Goal: Information Seeking & Learning: Learn about a topic

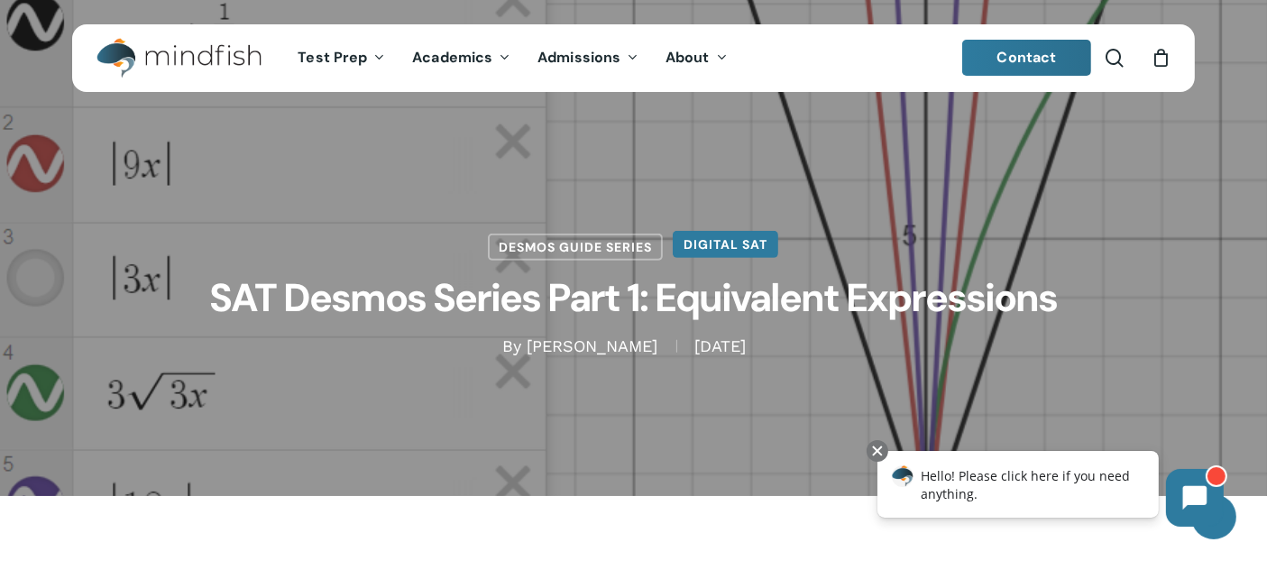
click at [702, 241] on link "Digital SAT" at bounding box center [726, 244] width 106 height 27
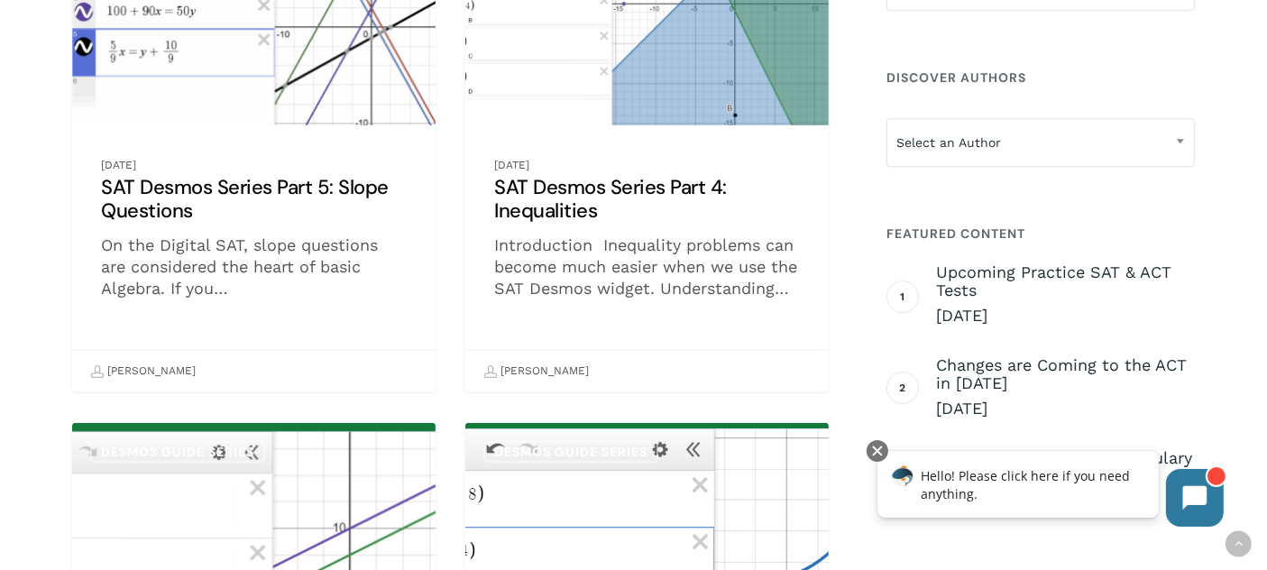
scroll to position [958, 0]
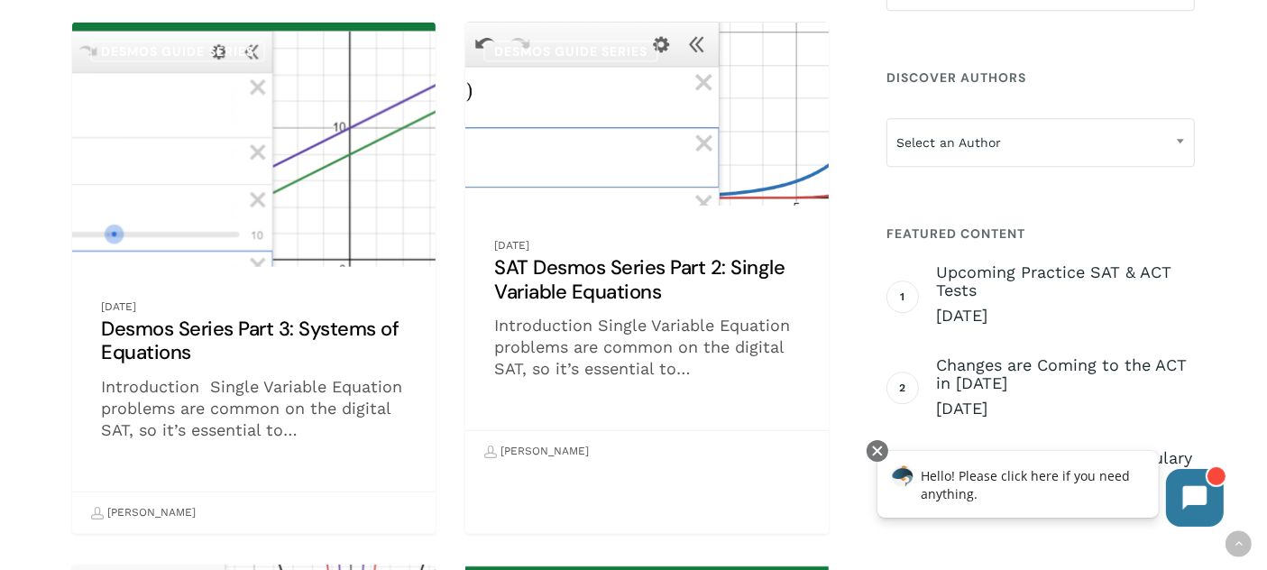
click at [631, 270] on link "SAT Desmos Series Part 2: Single Variable Equations" at bounding box center [647, 248] width 364 height 450
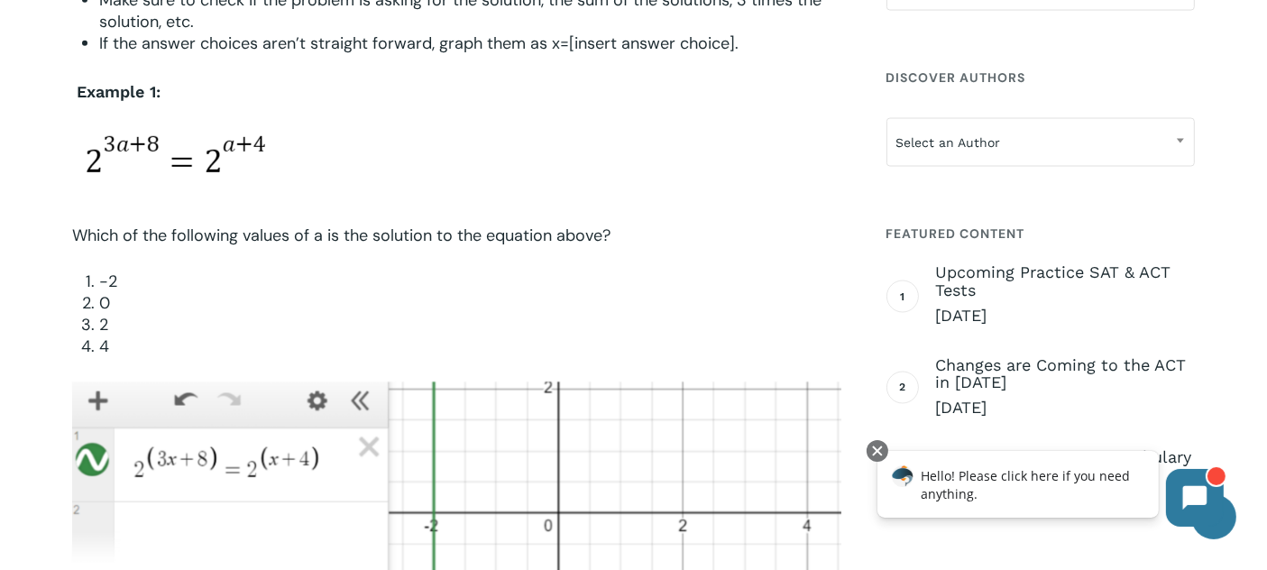
scroll to position [1202, 0]
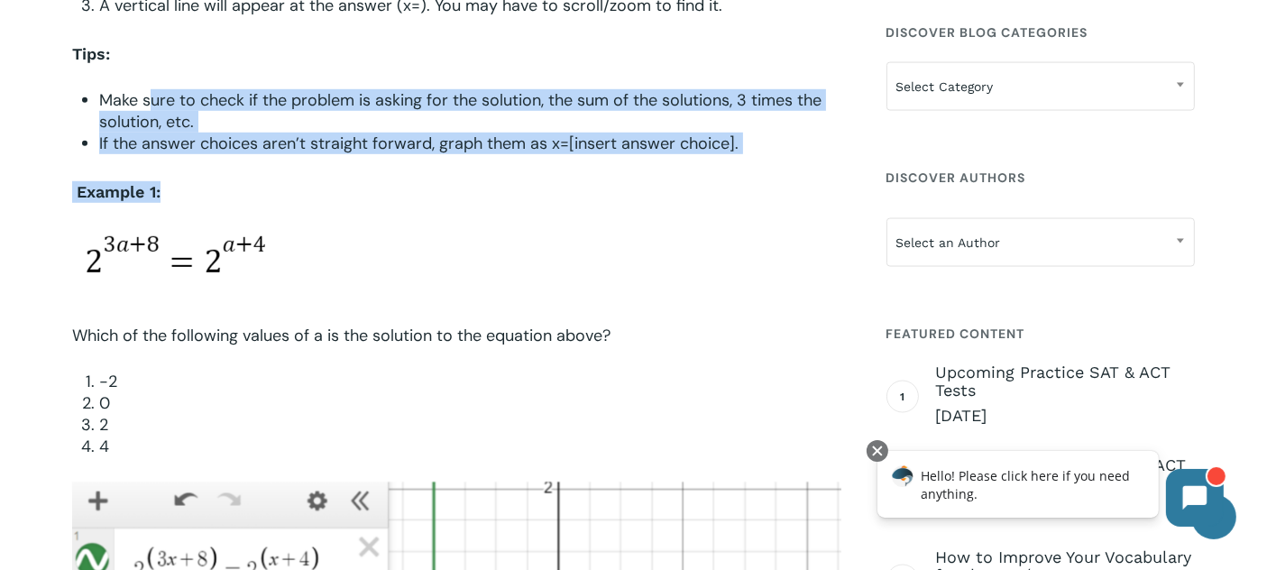
drag, startPoint x: 151, startPoint y: 109, endPoint x: 732, endPoint y: 173, distance: 585.3
drag, startPoint x: 732, startPoint y: 173, endPoint x: 480, endPoint y: 193, distance: 253.3
click at [480, 193] on p "Example 1:" at bounding box center [456, 204] width 769 height 46
click at [394, 120] on li "Make sure to check if the problem is asking for the solution, the sum of the so…" at bounding box center [469, 110] width 741 height 43
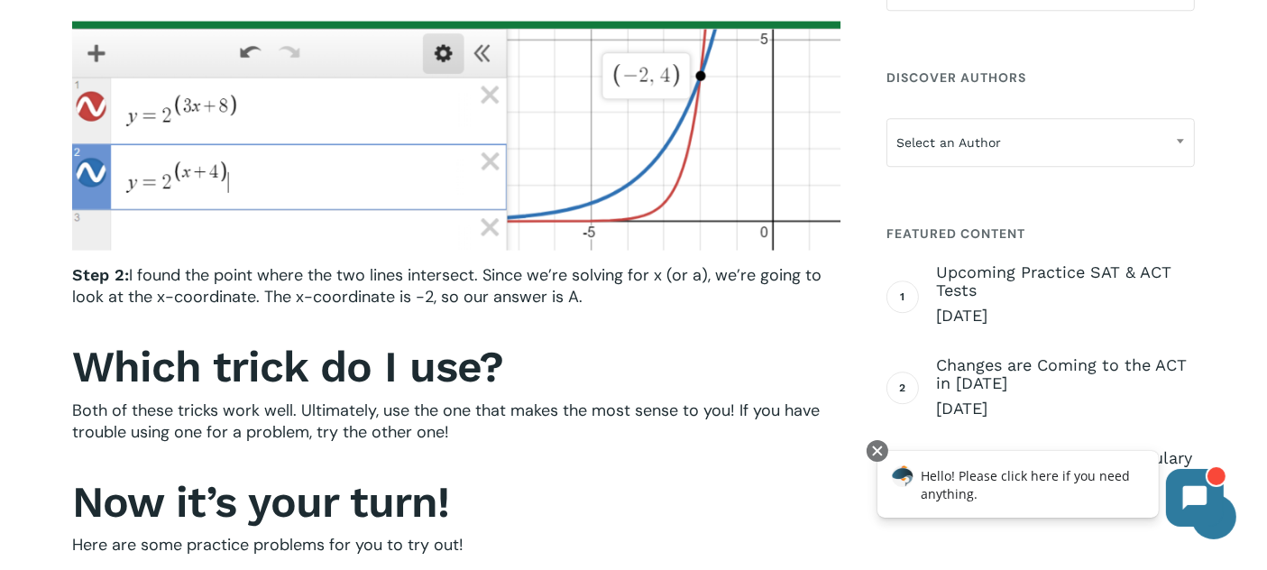
scroll to position [2906, 0]
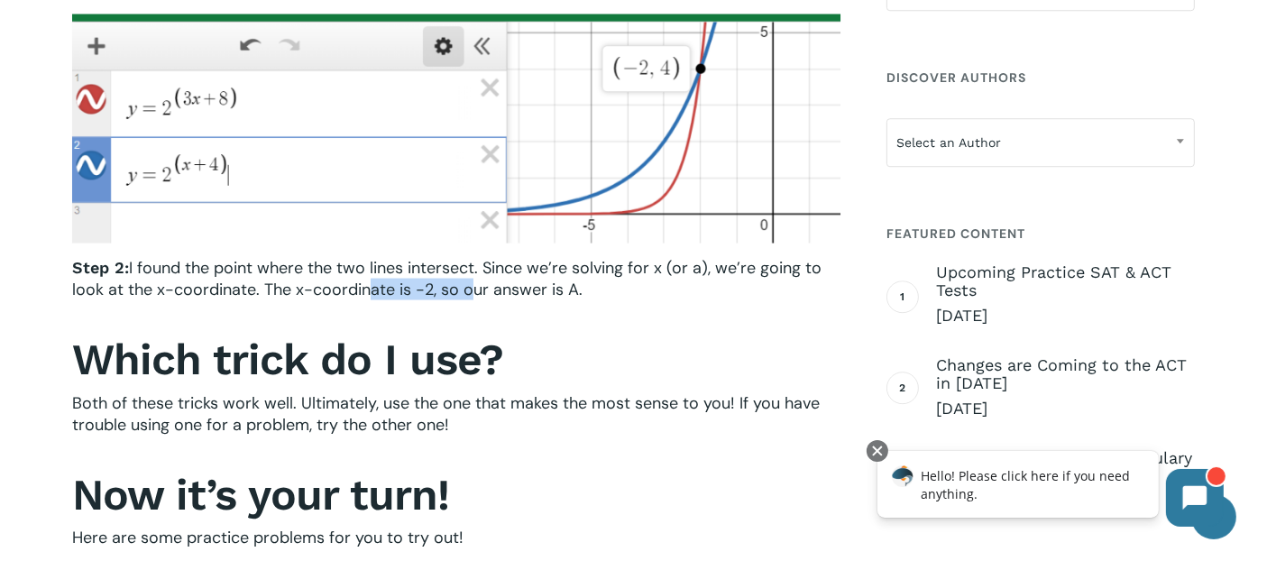
drag, startPoint x: 370, startPoint y: 290, endPoint x: 473, endPoint y: 290, distance: 102.8
click at [472, 290] on span "I found the point where the two lines intersect. Since we’re solving for x (or …" at bounding box center [447, 278] width 750 height 43
drag, startPoint x: 473, startPoint y: 290, endPoint x: 448, endPoint y: 316, distance: 35.7
click at [448, 316] on p "Step 2: I found the point where the two lines intersect. Since we’re solving fo…" at bounding box center [456, 291] width 769 height 68
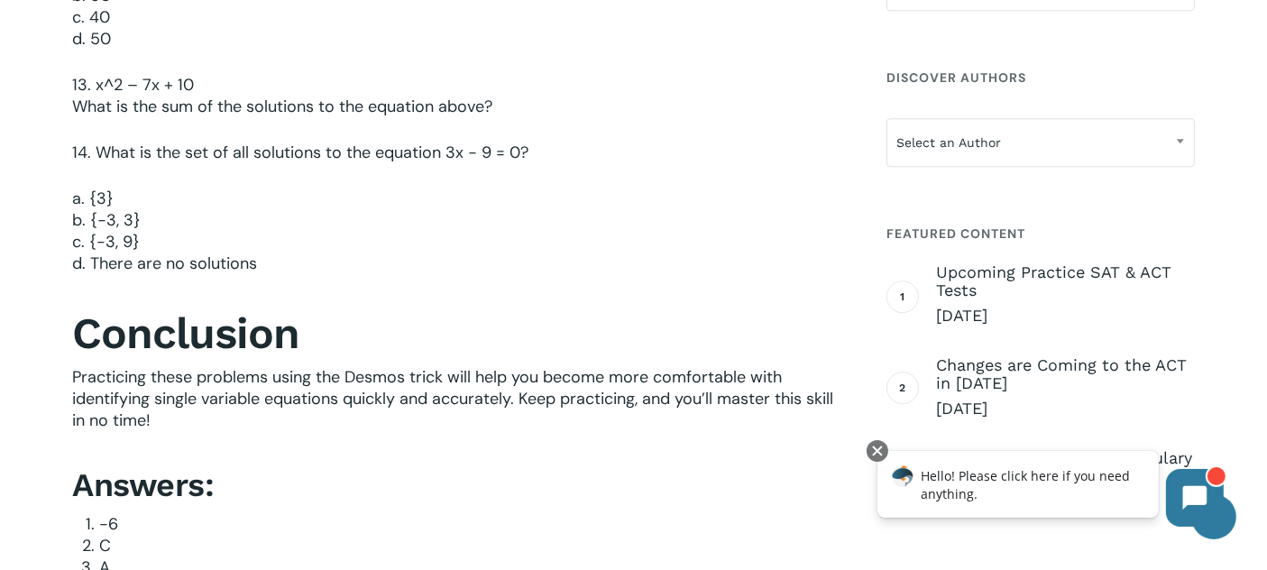
scroll to position [5211, 0]
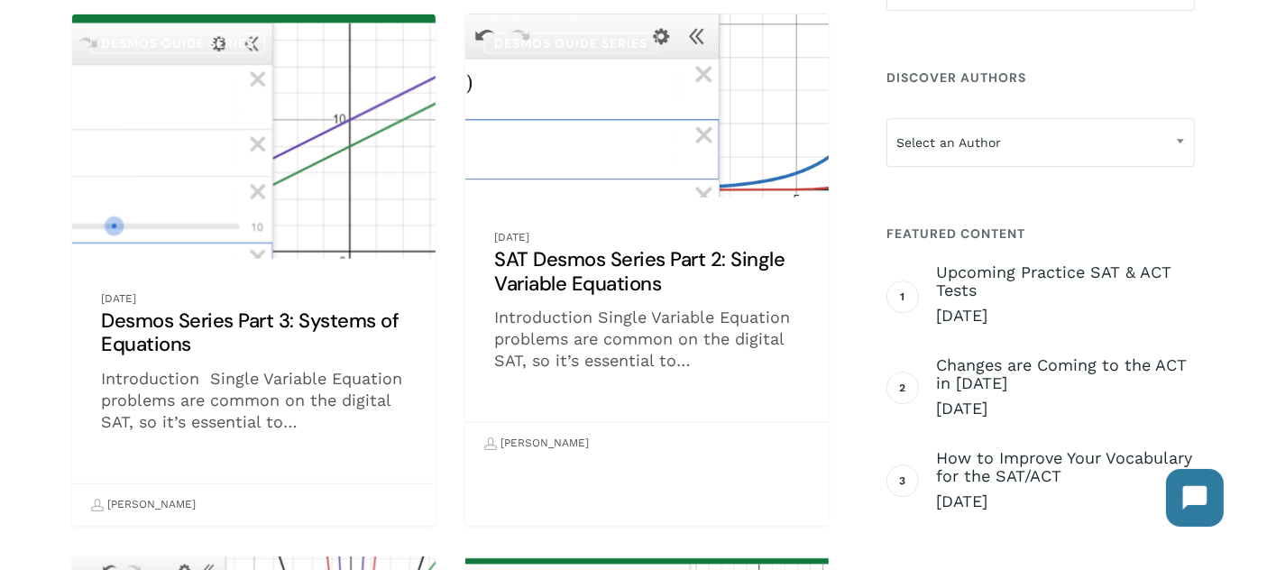
scroll to position [973, 0]
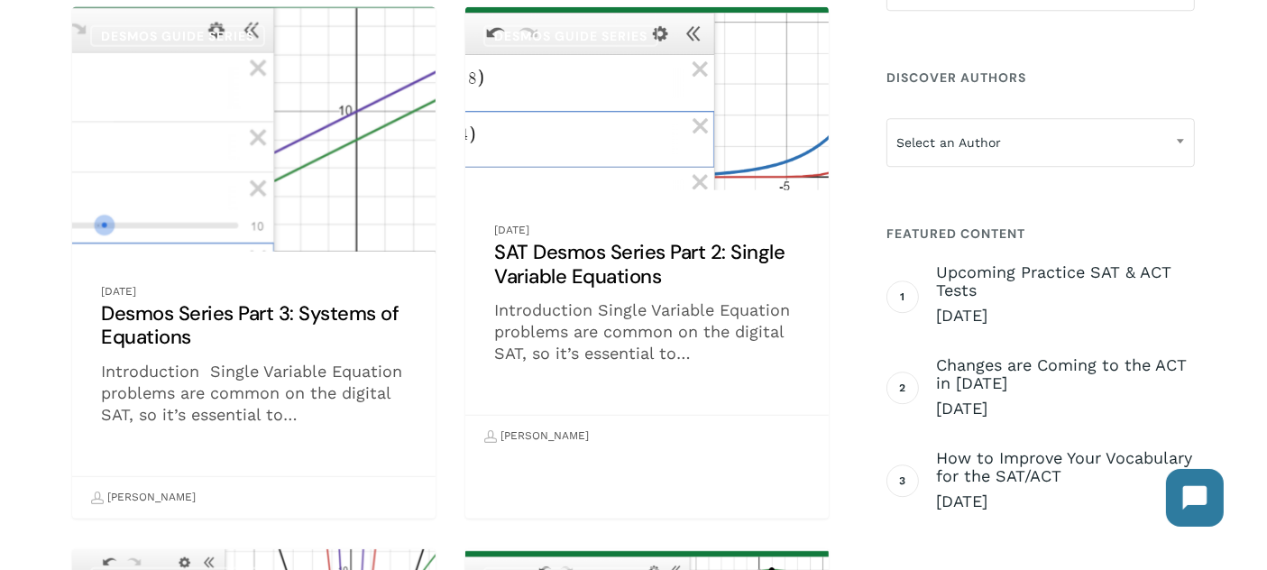
click at [183, 318] on link "Desmos Series Part 3: Systems of Equations" at bounding box center [254, 262] width 364 height 511
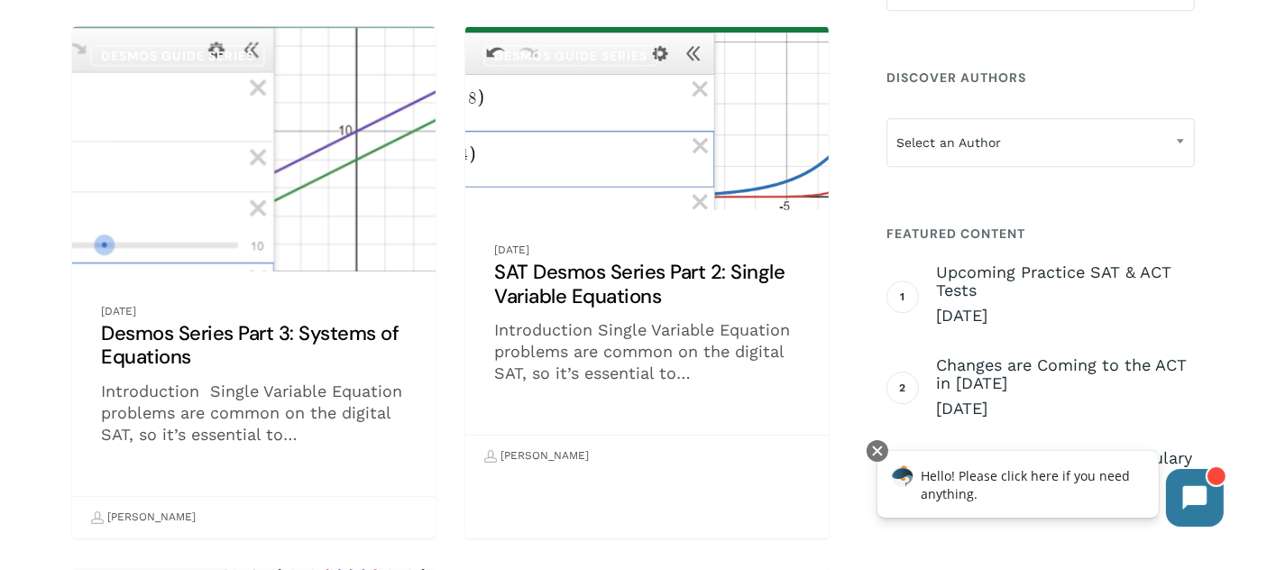
scroll to position [472, 0]
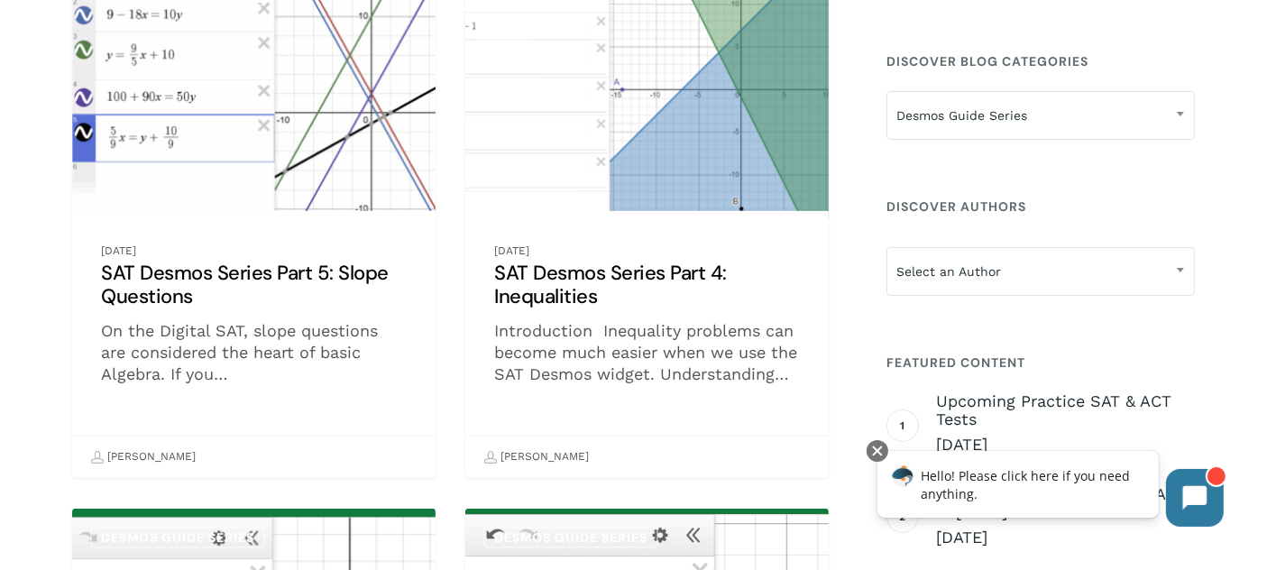
click at [513, 269] on link "SAT Desmos Series Part 4: Inequalities" at bounding box center [647, 222] width 364 height 511
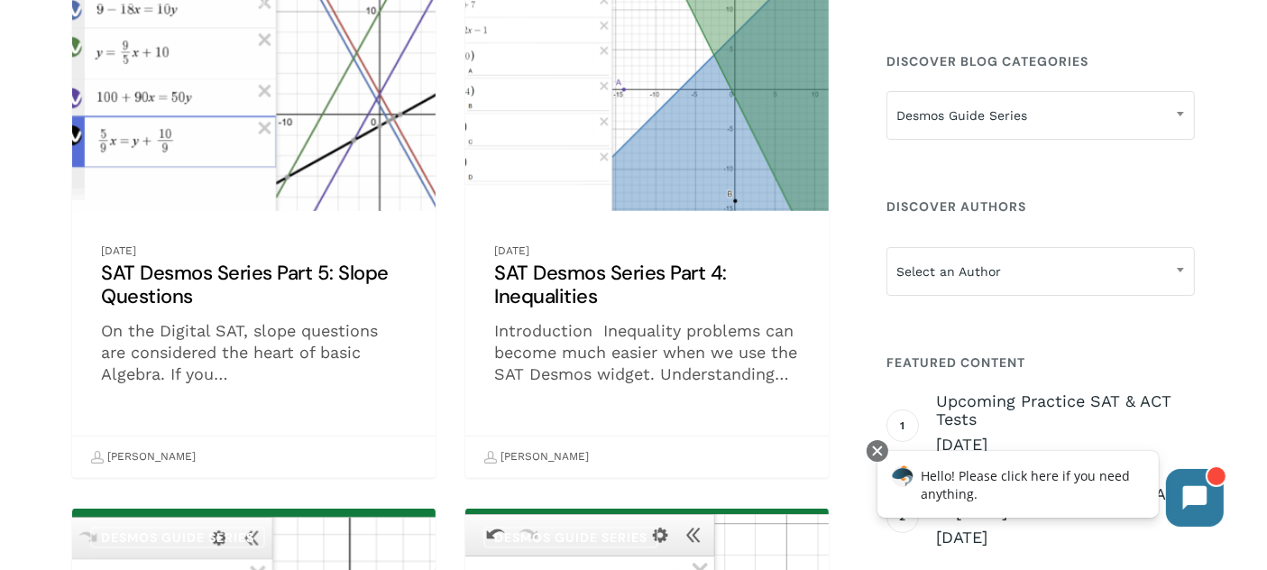
click at [156, 307] on link "SAT Desmos Series Part 5: Slope Questions" at bounding box center [254, 222] width 364 height 511
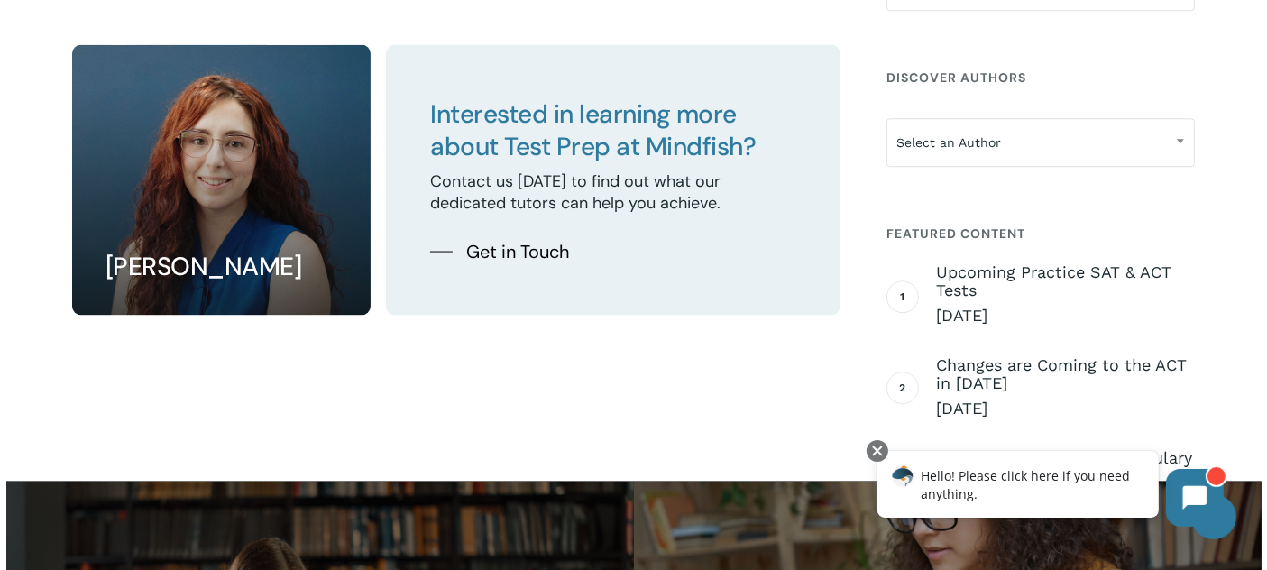
scroll to position [9721, 0]
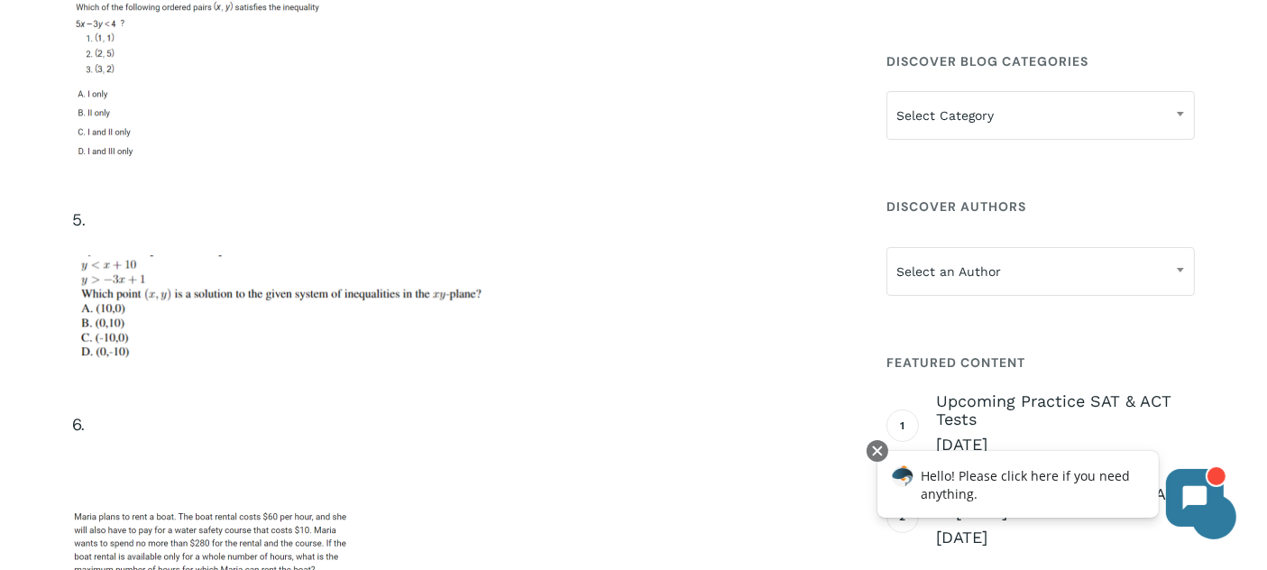
scroll to position [6529, 0]
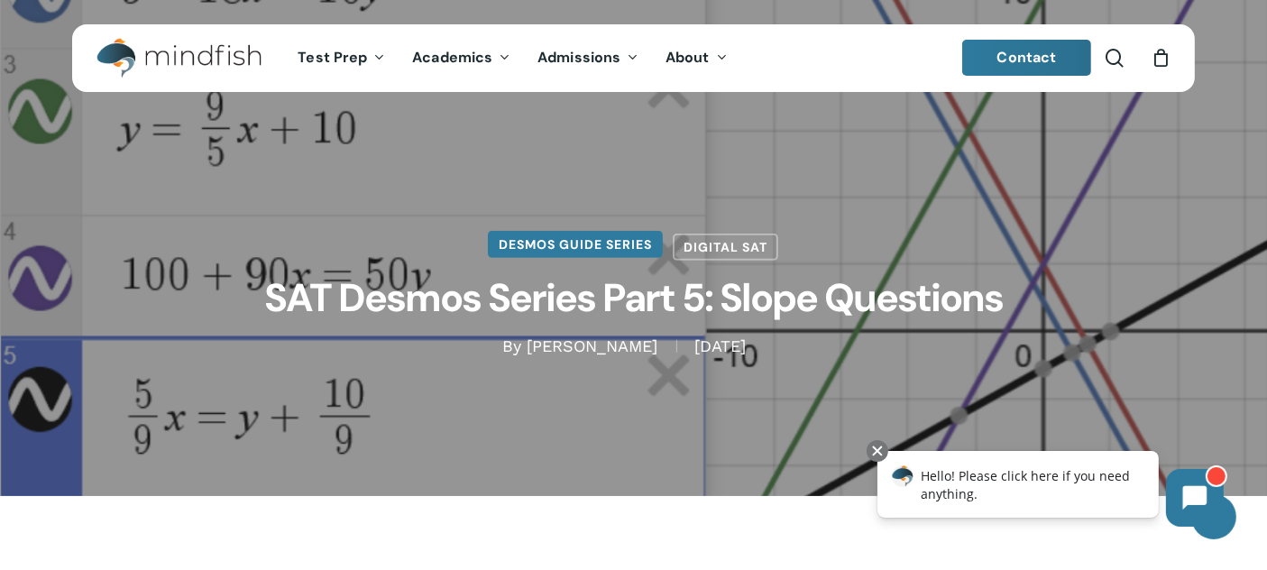
click at [634, 238] on link "Desmos Guide Series" at bounding box center [575, 244] width 175 height 27
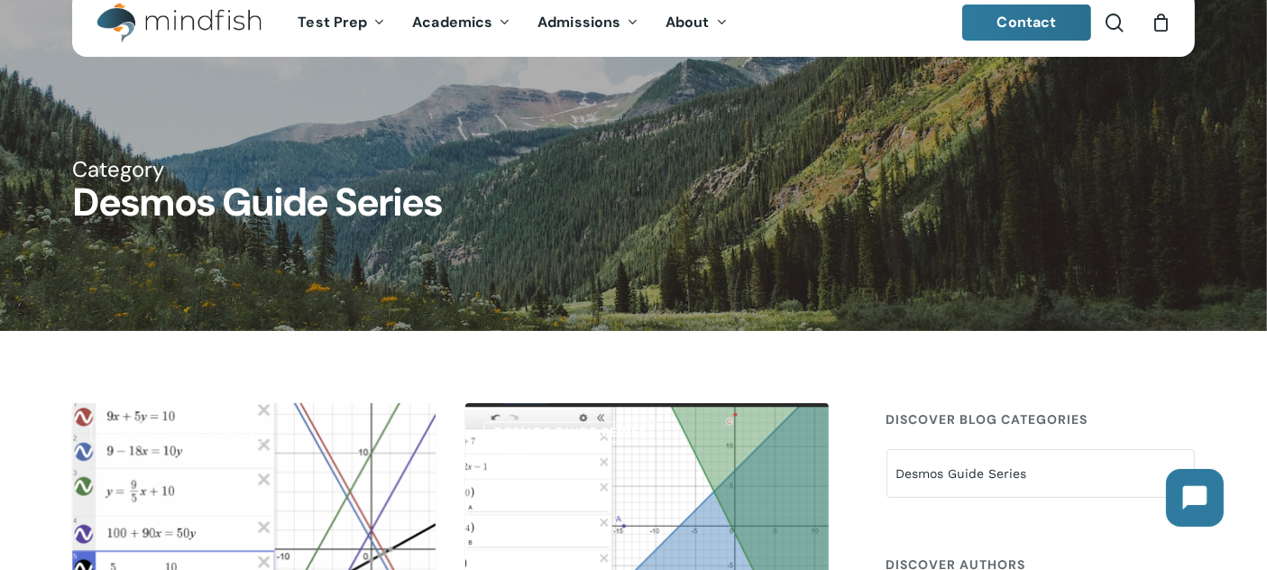
scroll to position [701, 0]
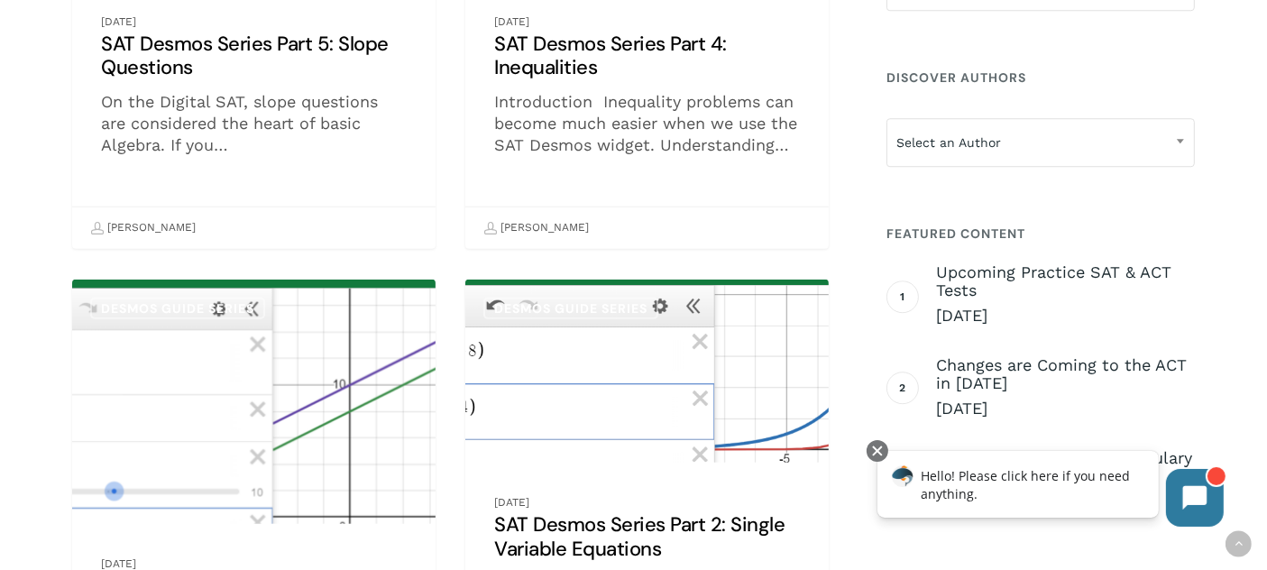
drag, startPoint x: 359, startPoint y: 0, endPoint x: 864, endPoint y: 39, distance: 506.6
click at [1092, 45] on div "**********" at bounding box center [1041, 243] width 308 height 655
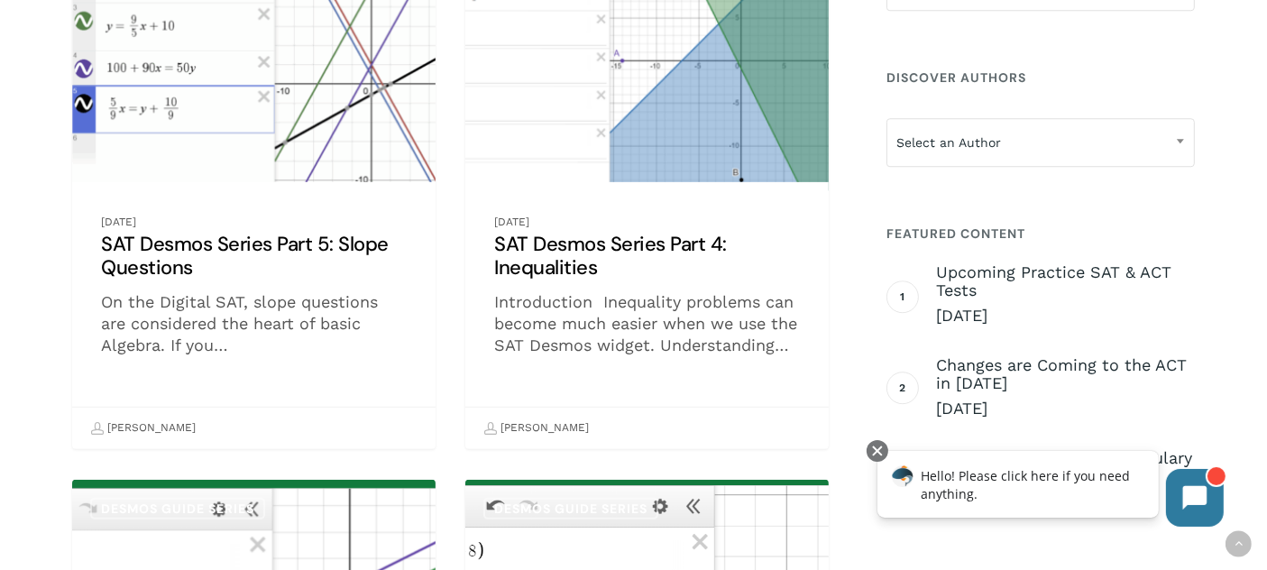
scroll to position [1002, 0]
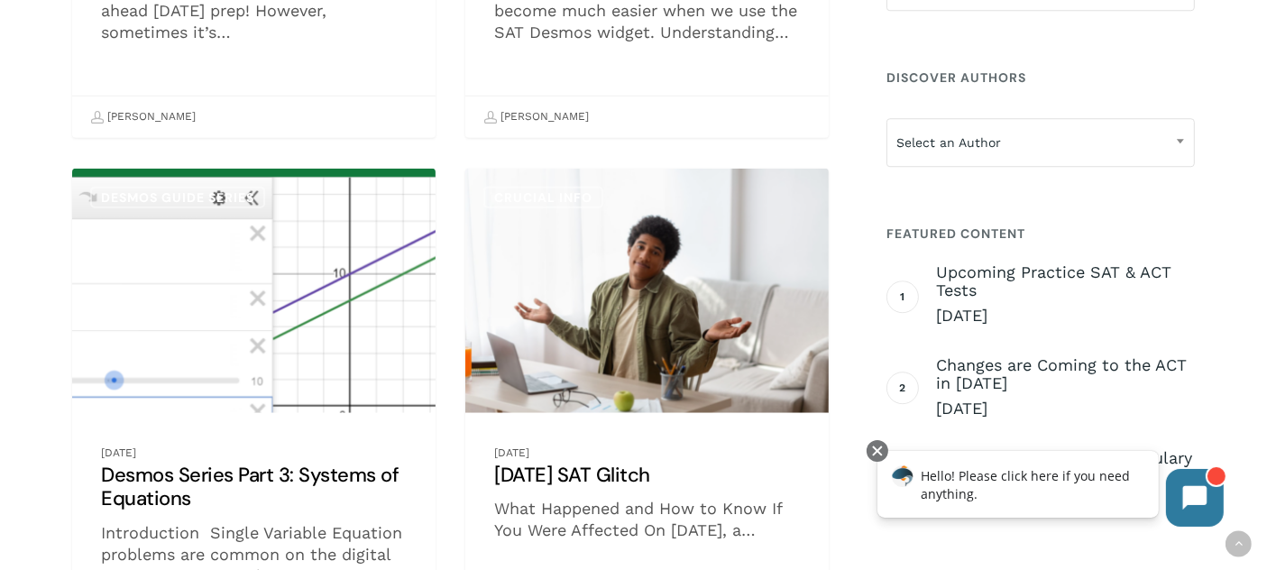
scroll to position [1403, 0]
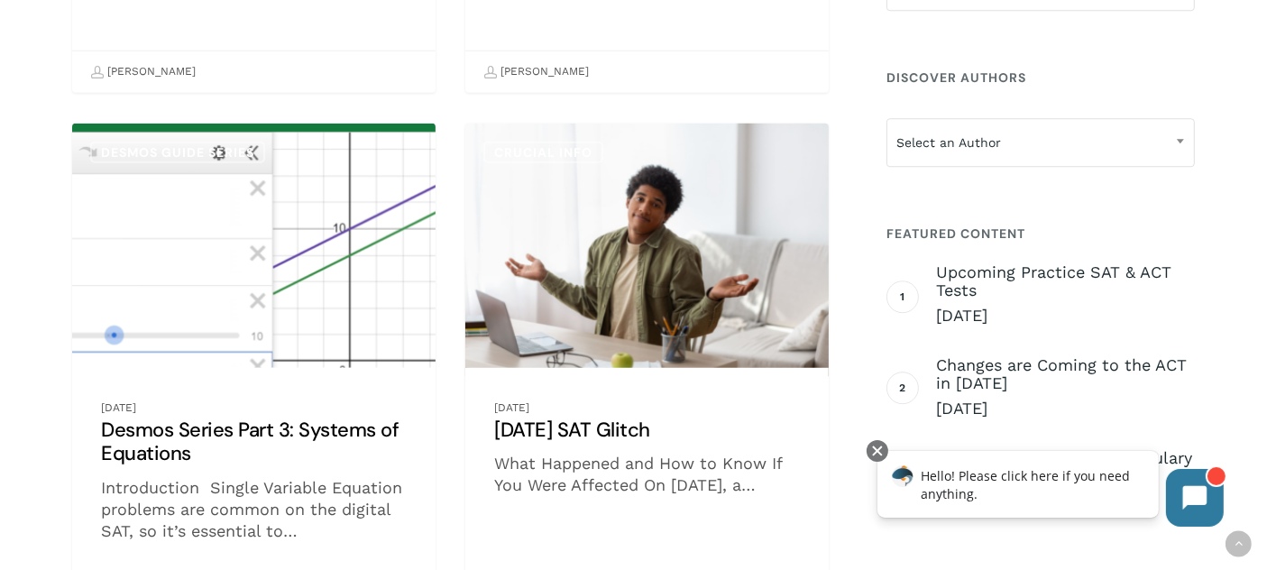
click at [543, 369] on link "[DATE] SAT Glitch" at bounding box center [647, 380] width 364 height 513
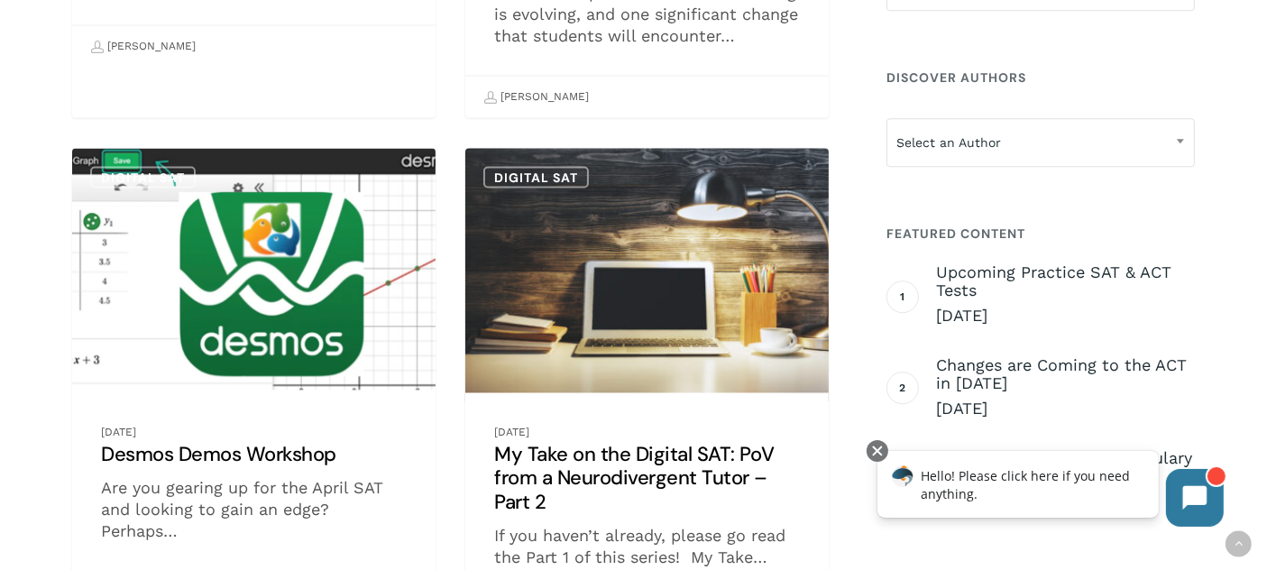
scroll to position [3207, 0]
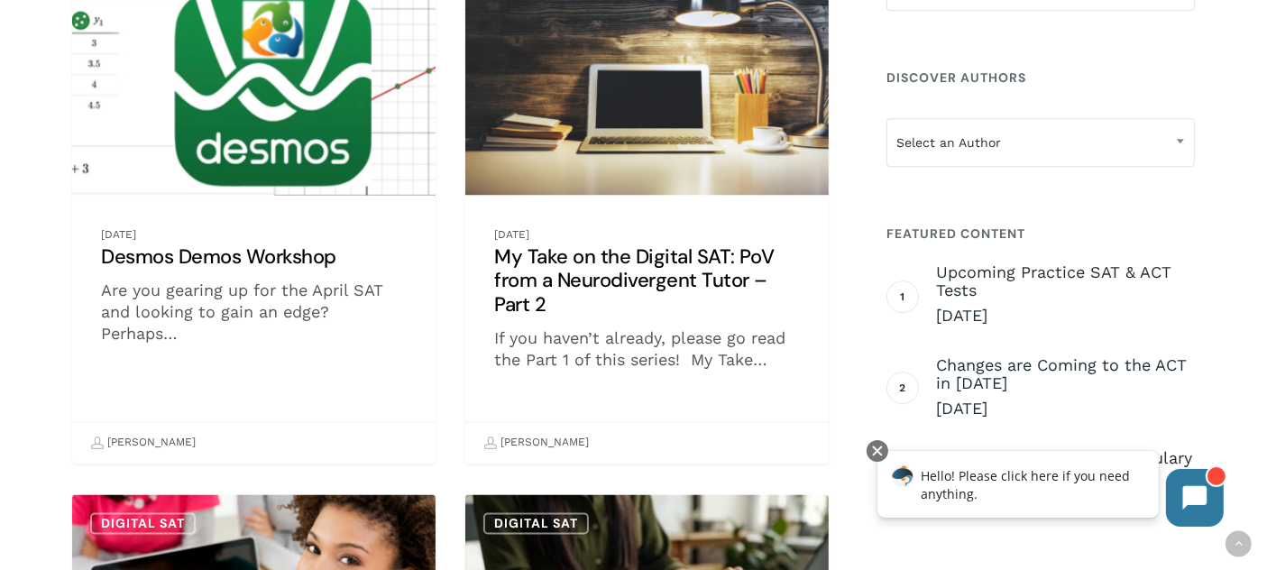
click at [366, 420] on link "Desmos Demos Workshop" at bounding box center [254, 207] width 364 height 513
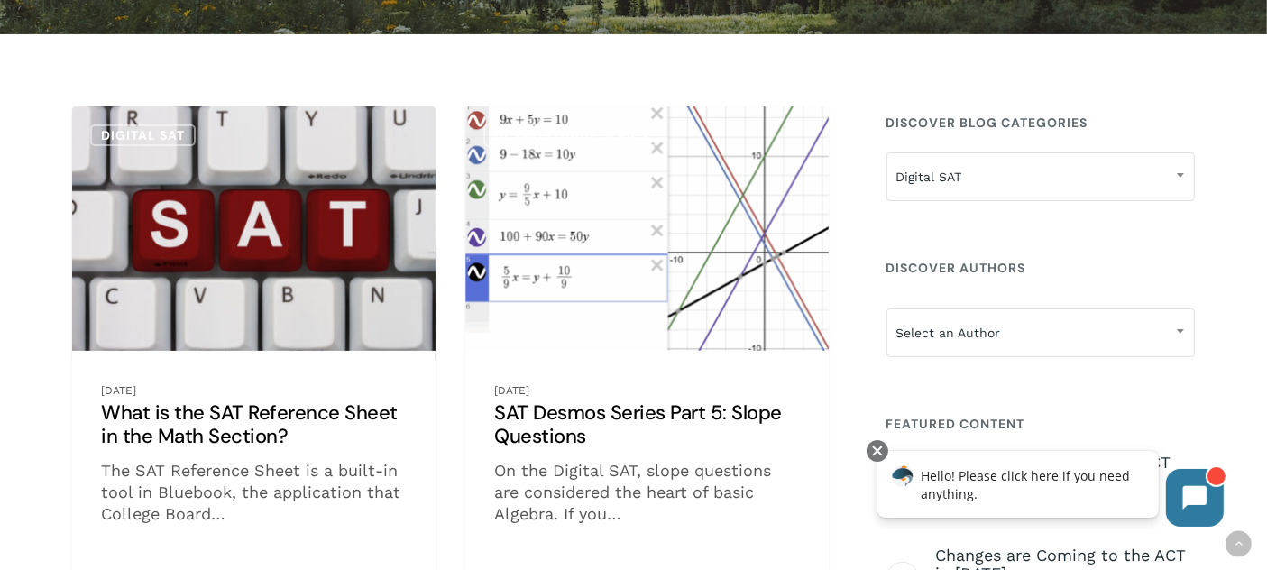
scroll to position [300, 0]
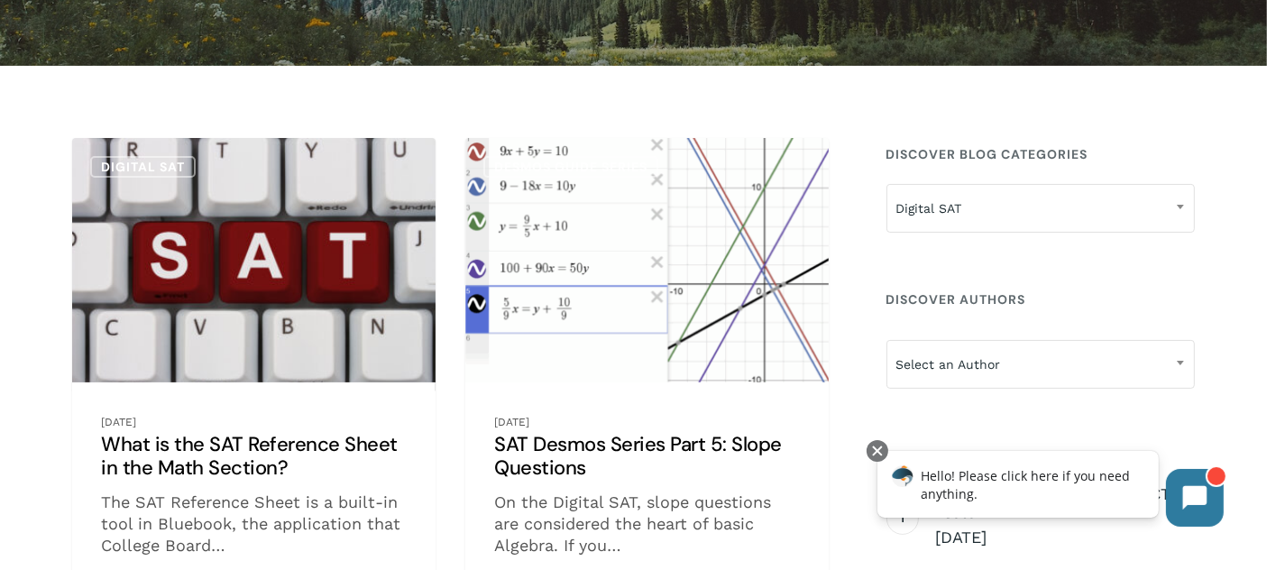
click at [283, 389] on link "What is the SAT Reference Sheet in the Math Section?" at bounding box center [254, 394] width 364 height 513
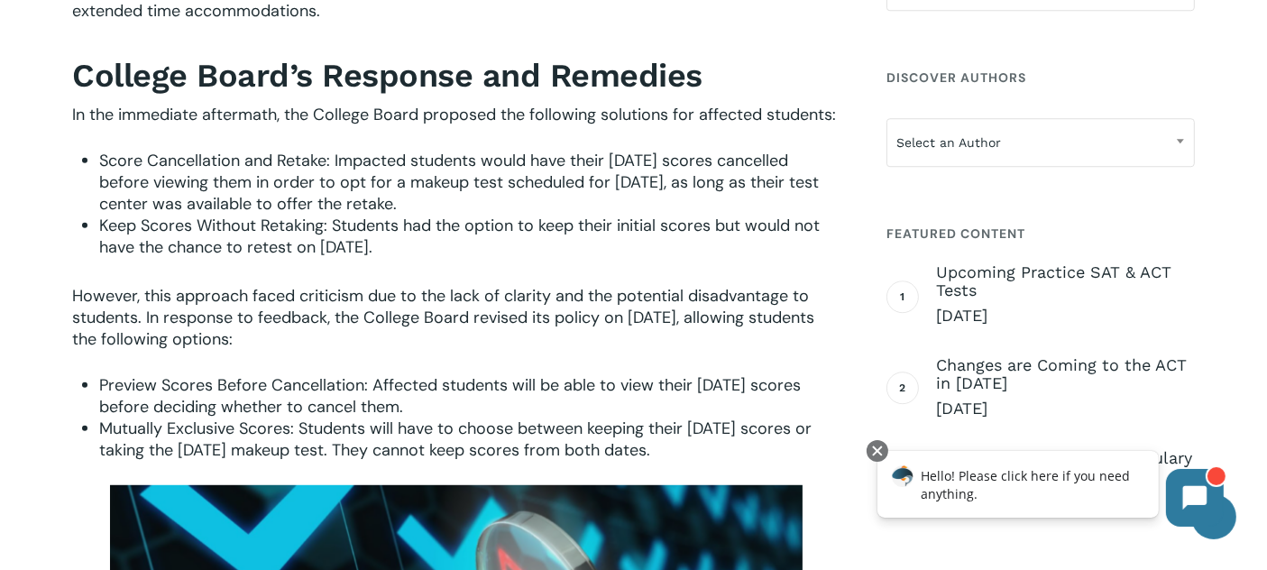
scroll to position [1102, 0]
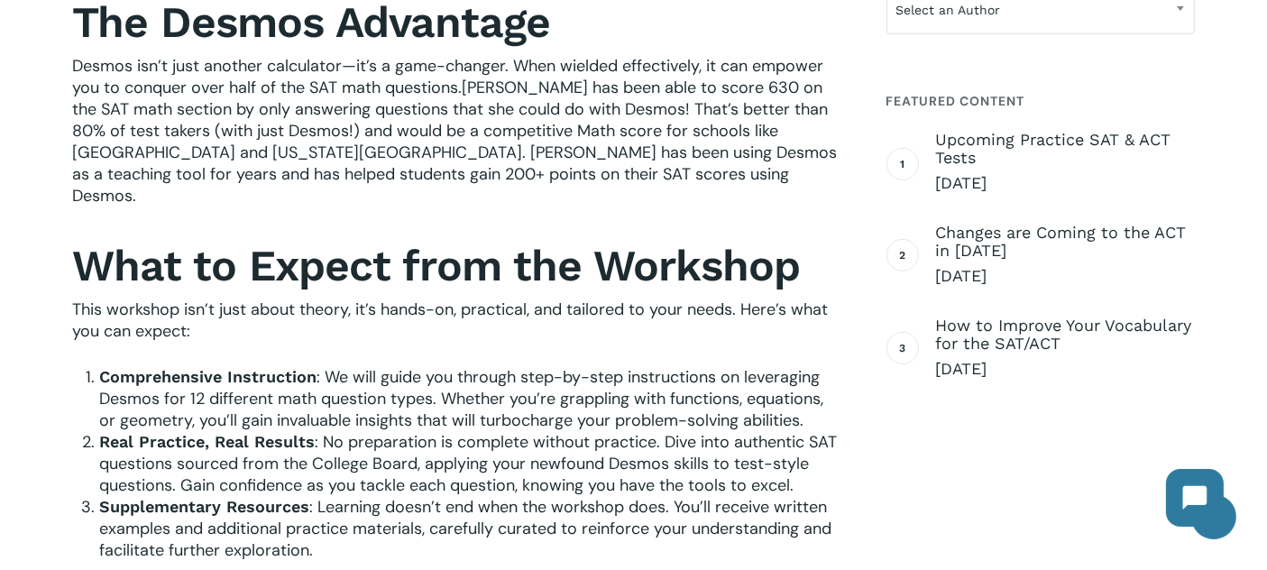
scroll to position [1002, 0]
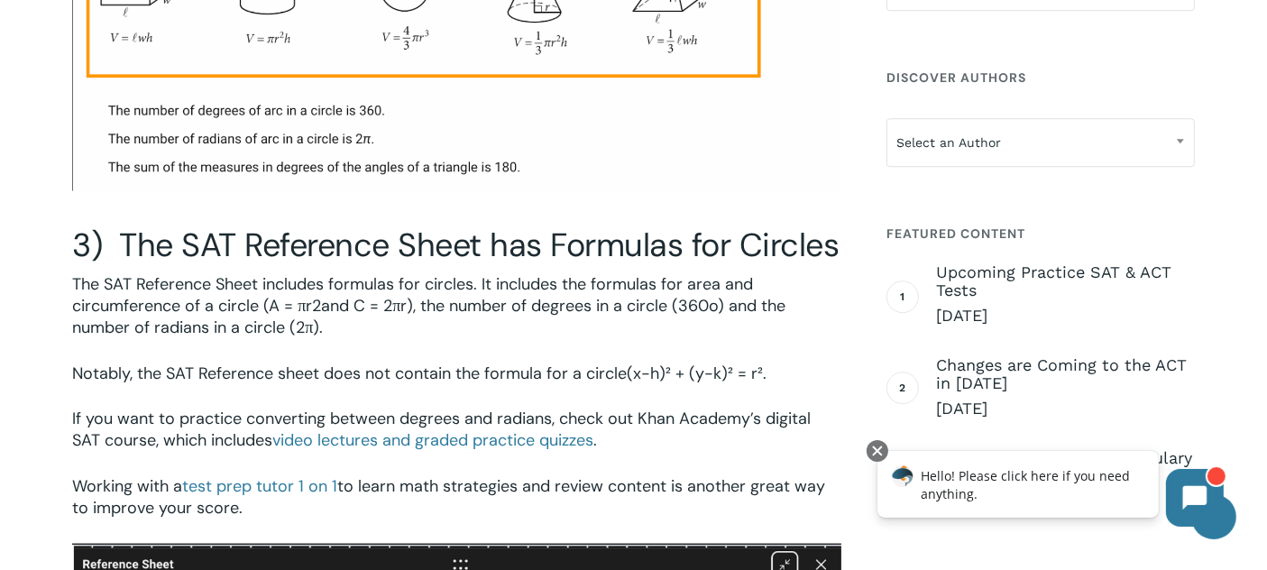
scroll to position [3207, 0]
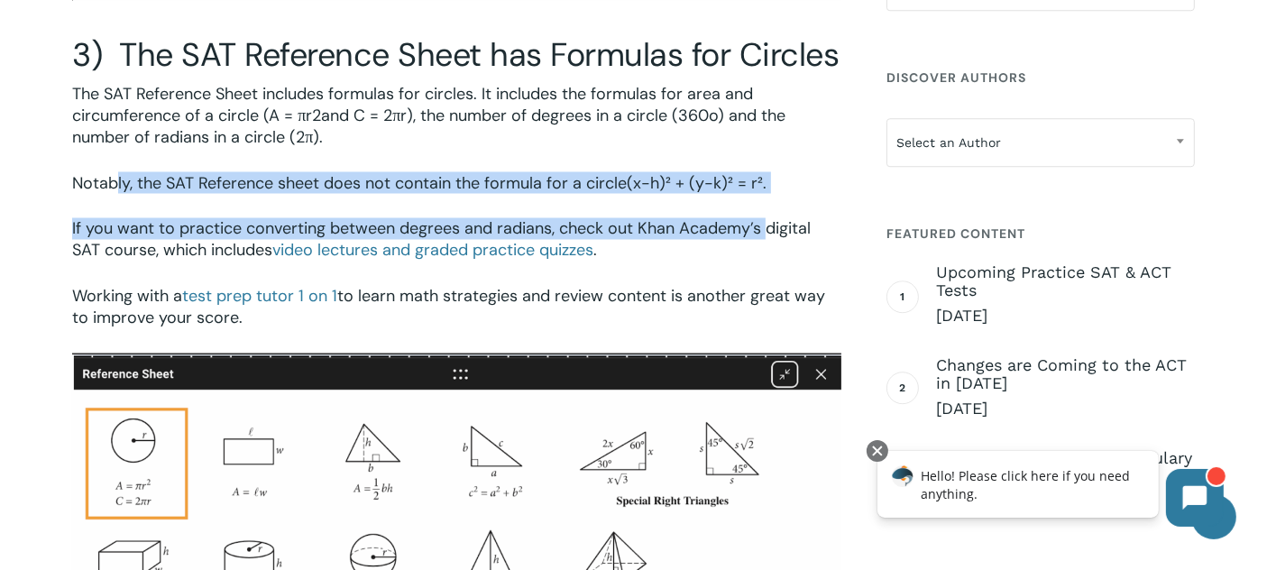
drag, startPoint x: 113, startPoint y: 183, endPoint x: 765, endPoint y: 220, distance: 653.2
click at [765, 220] on div "3) The SAT Reference Sheet has Formulas for Circles The SAT Reference Sheet inc…" at bounding box center [456, 181] width 769 height 295
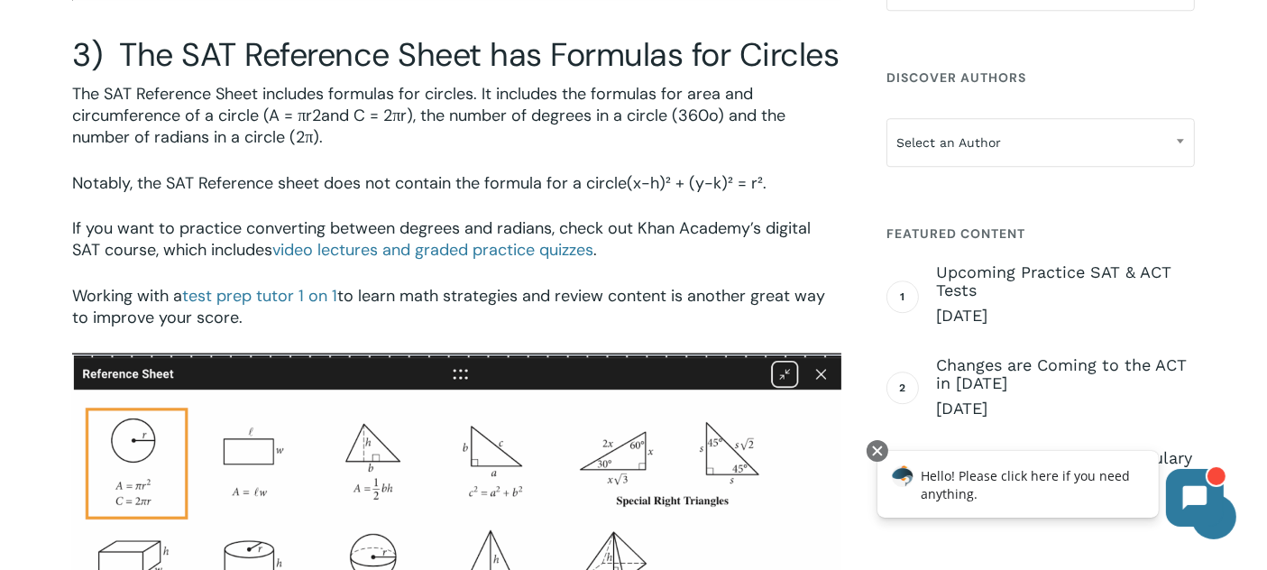
drag, startPoint x: 765, startPoint y: 220, endPoint x: 552, endPoint y: 164, distance: 220.1
click at [552, 164] on p "The SAT Reference Sheet includes formulas for circles. It includes the formulas…" at bounding box center [456, 127] width 769 height 89
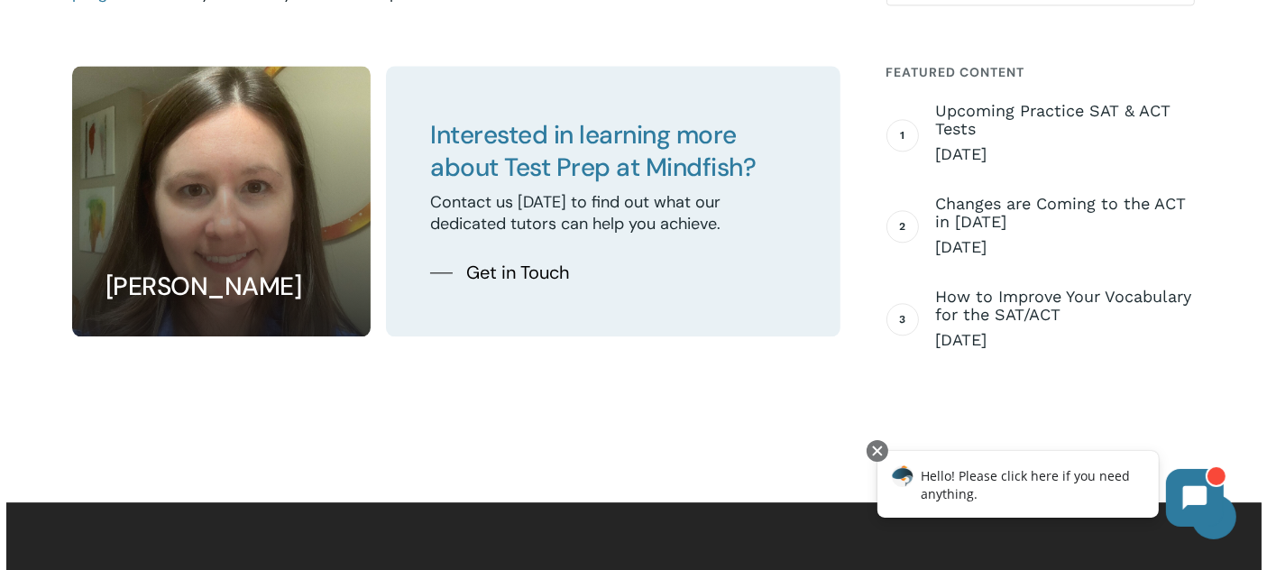
scroll to position [4409, 0]
